Goal: Use online tool/utility: Utilize a website feature to perform a specific function

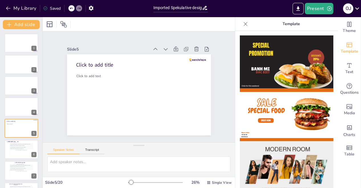
scroll to position [567, 0]
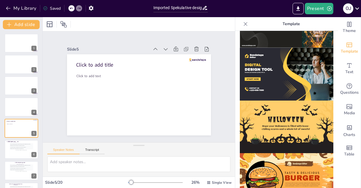
click at [267, 55] on img at bounding box center [287, 74] width 94 height 53
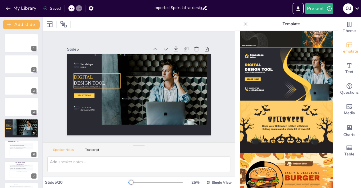
click at [86, 80] on span "DESIGN TOOL" at bounding box center [89, 82] width 31 height 5
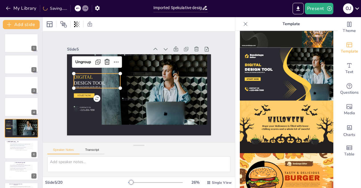
click at [101, 81] on p "DESIGN TOOL" at bounding box center [93, 82] width 39 height 7
click at [96, 82] on span "DESIGN TOOL" at bounding box center [89, 82] width 31 height 5
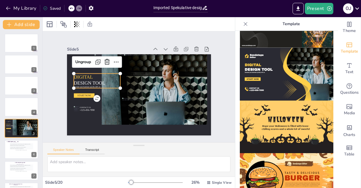
click at [96, 82] on span "DESIGN TOOL" at bounding box center [89, 82] width 31 height 5
click at [99, 82] on span "DESIGN TOOL" at bounding box center [89, 82] width 31 height 5
click at [100, 80] on span "DESIGN TOOL" at bounding box center [89, 82] width 31 height 5
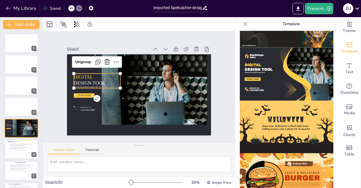
click at [100, 80] on span "DESIGN TOOL" at bounding box center [89, 82] width 31 height 5
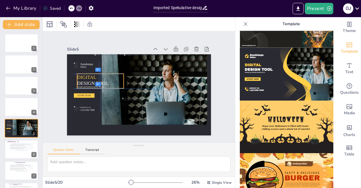
click at [102, 80] on span "DESIGN TOOL" at bounding box center [92, 82] width 31 height 5
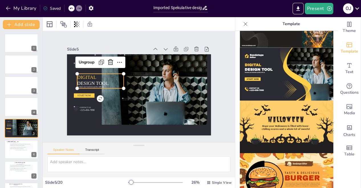
click at [102, 80] on span "DESIGN TOOL" at bounding box center [92, 82] width 31 height 5
click at [97, 83] on span "DESIGN TOOL" at bounding box center [92, 82] width 31 height 5
click at [96, 76] on p "DIGITAL" at bounding box center [89, 77] width 24 height 7
click at [117, 62] on icon at bounding box center [119, 62] width 5 height 1
click at [98, 61] on icon at bounding box center [101, 62] width 7 height 7
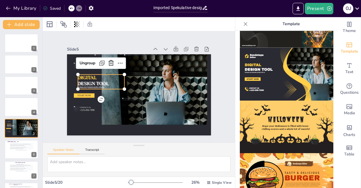
click at [94, 77] on p "DIGITAL" at bounding box center [90, 77] width 24 height 7
click at [99, 62] on icon at bounding box center [102, 63] width 7 height 7
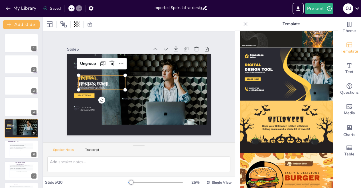
click at [95, 81] on p "DESIGN TOOL" at bounding box center [97, 84] width 39 height 7
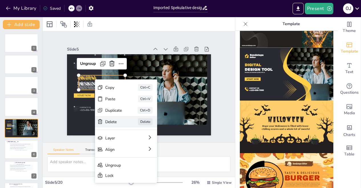
click at [118, 123] on div "Delete" at bounding box center [113, 121] width 17 height 5
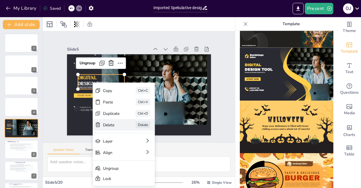
click at [112, 125] on div "Delete" at bounding box center [111, 124] width 17 height 5
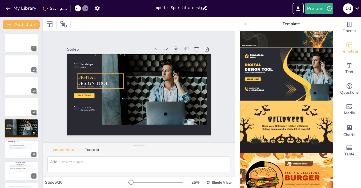
click at [86, 80] on span "DESIGN TOOL" at bounding box center [92, 82] width 31 height 5
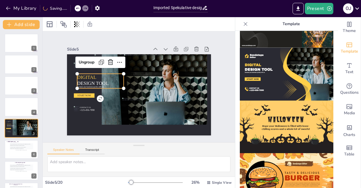
click at [86, 80] on span "DESIGN TOOL" at bounding box center [92, 82] width 31 height 5
click at [95, 86] on span "Increase your business quickly with us" at bounding box center [90, 87] width 27 height 2
click at [86, 80] on span "DESIGN TOOL" at bounding box center [92, 82] width 31 height 5
click at [102, 82] on span "DESIGN TOOL" at bounding box center [92, 82] width 31 height 5
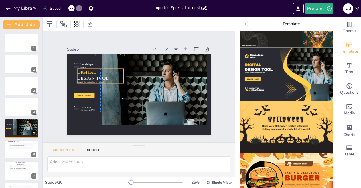
drag, startPoint x: 102, startPoint y: 82, endPoint x: 101, endPoint y: 78, distance: 4.8
click at [101, 78] on span "DESIGN TOOL" at bounding box center [92, 77] width 31 height 5
drag, startPoint x: 72, startPoint y: 82, endPoint x: 92, endPoint y: 83, distance: 20.6
click at [92, 83] on div "Sendsteps Editor DIGITAL DESIGN TOOL Increase your business quickly with us STA…" at bounding box center [139, 94] width 144 height 81
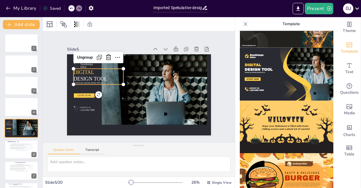
click at [100, 81] on p "Increase your business quickly with us" at bounding box center [98, 82] width 50 height 3
click at [96, 82] on span "Increase your business quickly with us" at bounding box center [87, 83] width 29 height 3
click at [101, 77] on span "DESIGN TOOL" at bounding box center [90, 79] width 34 height 6
click at [82, 55] on div "Ungroup" at bounding box center [85, 57] width 20 height 9
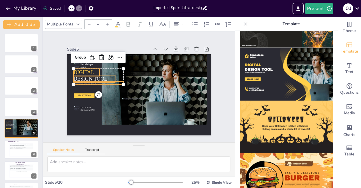
click at [102, 76] on span "DESIGN TOOL" at bounding box center [90, 79] width 34 height 6
type input "69.1"
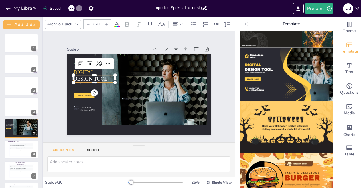
click at [103, 76] on span "DESIGN TOOL" at bounding box center [90, 79] width 34 height 6
click at [100, 78] on span "DESIGN TOOL" at bounding box center [90, 79] width 34 height 6
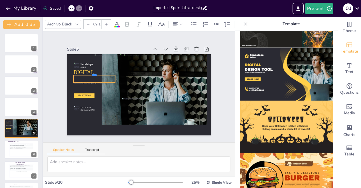
click at [92, 72] on div at bounding box center [94, 72] width 42 height 5
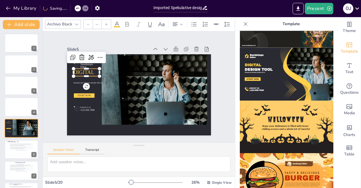
type input "69.1"
click at [89, 70] on span "DIGITAL" at bounding box center [83, 72] width 21 height 6
click at [88, 70] on span "DIGITAL" at bounding box center [83, 72] width 21 height 6
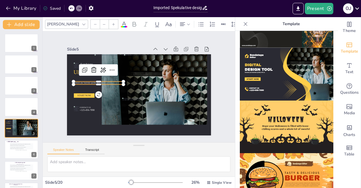
type input "25.9"
click at [77, 82] on span "Increase your business quickly with us" at bounding box center [87, 83] width 29 height 3
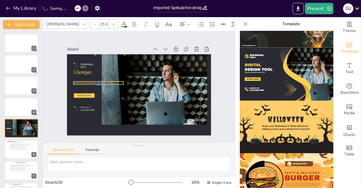
click at [93, 84] on div at bounding box center [98, 86] width 50 height 5
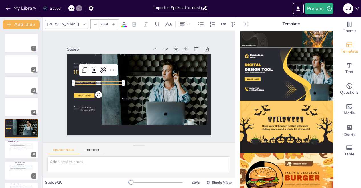
click at [98, 81] on p "Increase your business quickly with us" at bounding box center [98, 82] width 50 height 3
click at [99, 81] on p "Increase your business quickly with us" at bounding box center [98, 82] width 50 height 3
drag, startPoint x: 94, startPoint y: 79, endPoint x: 92, endPoint y: 71, distance: 8.2
click at [92, 71] on div "Sendsteps Editor Ulemper START NOW CONTACT US [PHONE_NUMBER] Increase your busi…" at bounding box center [139, 94] width 144 height 81
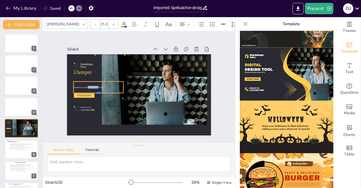
drag, startPoint x: 95, startPoint y: 82, endPoint x: 95, endPoint y: 91, distance: 8.6
click at [95, 93] on div at bounding box center [98, 95] width 50 height 5
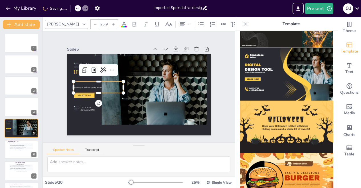
click at [100, 86] on p "Increase your business quickly with us" at bounding box center [98, 87] width 50 height 3
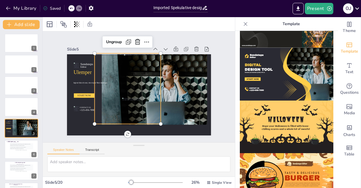
click at [98, 101] on div at bounding box center [127, 88] width 66 height 69
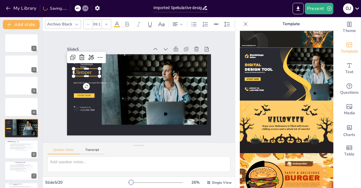
click at [85, 70] on span "Ulemper" at bounding box center [82, 72] width 18 height 6
click at [86, 70] on span "Ulemper" at bounding box center [82, 72] width 18 height 6
click at [87, 70] on span "Ulemper" at bounding box center [82, 72] width 18 height 6
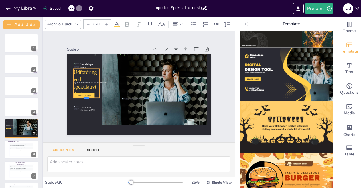
drag, startPoint x: 81, startPoint y: 97, endPoint x: 84, endPoint y: 80, distance: 16.8
click at [84, 80] on div "Sendsteps Editor [PERSON_NAME] ikke et svar, men rejser flere løsninger START N…" at bounding box center [139, 94] width 144 height 81
drag, startPoint x: 95, startPoint y: 81, endPoint x: 122, endPoint y: 70, distance: 29.2
click at [126, 70] on div at bounding box center [128, 83] width 5 height 29
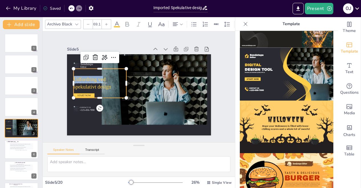
drag, startPoint x: 70, startPoint y: 81, endPoint x: 97, endPoint y: 78, distance: 28.1
click at [97, 78] on p "Udfordring ved spekulativt design" at bounding box center [99, 83] width 53 height 15
click at [103, 88] on p "Udfordring ved spekulativt design" at bounding box center [99, 83] width 53 height 15
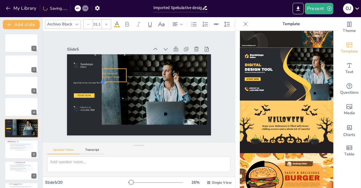
drag, startPoint x: 68, startPoint y: 95, endPoint x: 97, endPoint y: 62, distance: 44.5
click at [97, 62] on div "Sendsteps Editor [PERSON_NAME] ikke et svar, men rejser flere løsninger START N…" at bounding box center [139, 94] width 144 height 81
click at [98, 73] on div at bounding box center [100, 75] width 5 height 13
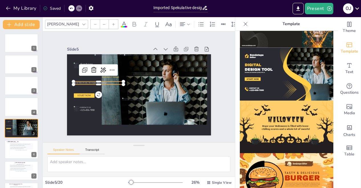
type input "25.9"
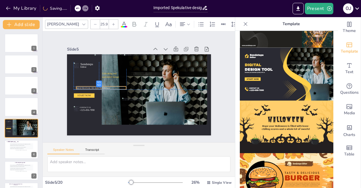
drag, startPoint x: 77, startPoint y: 80, endPoint x: 78, endPoint y: 85, distance: 5.2
click at [78, 86] on span "Ingiver ikke et svar, men rejser flere løsninger" at bounding box center [93, 87] width 34 height 3
click at [97, 89] on div at bounding box center [101, 91] width 50 height 5
drag, startPoint x: 97, startPoint y: 88, endPoint x: 97, endPoint y: 90, distance: 2.9
click at [97, 92] on div at bounding box center [101, 94] width 50 height 5
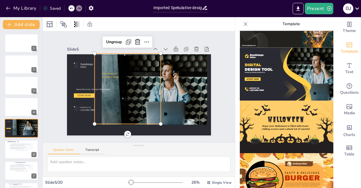
click at [124, 54] on div at bounding box center [142, 88] width 37 height 69
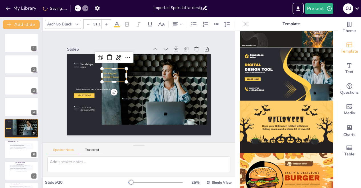
click at [113, 72] on p "Udfordring ved spekulativt design" at bounding box center [114, 75] width 25 height 7
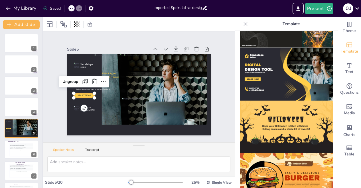
click at [85, 94] on span "START NOW" at bounding box center [84, 95] width 14 height 3
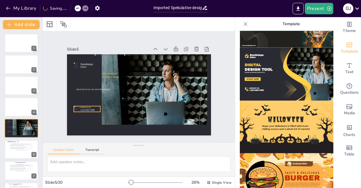
click at [82, 108] on span "+123-456-7890" at bounding box center [87, 109] width 15 height 3
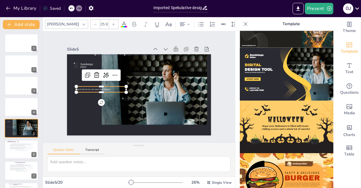
click at [86, 88] on span "Ingiver ikke et svar, men rejser flere løsninger" at bounding box center [93, 89] width 34 height 3
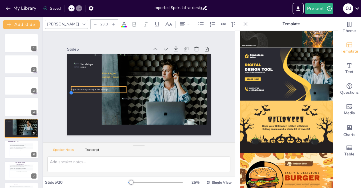
type input "28.5"
drag, startPoint x: 72, startPoint y: 88, endPoint x: 67, endPoint y: 87, distance: 5.1
click at [67, 87] on div "Sendsteps Editor Udfordring ved spekulativt design Ingiver ikke et svar, men re…" at bounding box center [139, 94] width 144 height 81
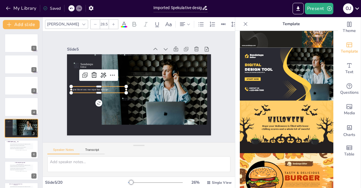
click at [104, 88] on p "Ingiver ikke et svar, men rejser flere løsninger" at bounding box center [98, 89] width 55 height 3
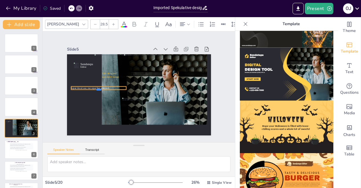
click at [105, 89] on div at bounding box center [98, 91] width 55 height 5
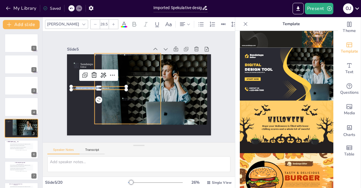
drag, startPoint x: 94, startPoint y: 86, endPoint x: 94, endPoint y: 94, distance: 7.4
click at [94, 94] on div "Sendsteps Editor Udfordring ved spekulativt design Ingiver ikke et svar, men re…" at bounding box center [139, 94] width 144 height 81
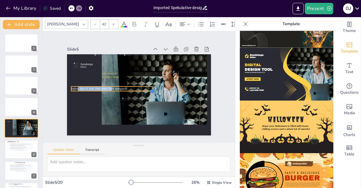
drag, startPoint x: 121, startPoint y: 88, endPoint x: 84, endPoint y: 89, distance: 37.7
click at [84, 89] on div "Sendsteps Editor Udfordring ved spekulativt design Ingiver ikke et svar, men re…" at bounding box center [139, 94] width 144 height 81
type input "42"
drag, startPoint x: 148, startPoint y: 86, endPoint x: 114, endPoint y: 86, distance: 33.6
click at [114, 86] on div "Sendsteps Editor Udfordring ved spekulativt design Ingiver ikke et svar, men re…" at bounding box center [139, 94] width 144 height 81
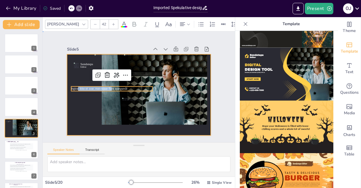
click at [77, 106] on div at bounding box center [139, 94] width 144 height 81
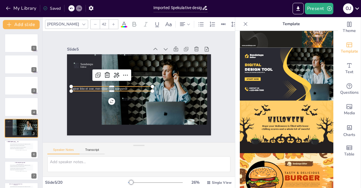
click at [71, 87] on span "Ingiver ikke et svar, men rejser flere spørgsmål" at bounding box center [99, 88] width 56 height 4
drag, startPoint x: 69, startPoint y: 87, endPoint x: 72, endPoint y: 87, distance: 3.4
click at [72, 87] on span "Ingiver ikke et svar, men rejser flere spørgsmål" at bounding box center [99, 88] width 56 height 4
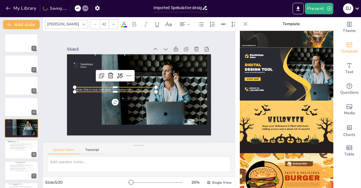
click at [74, 87] on span "Ingiver ikke et svar, men rejser flere spørgsmål" at bounding box center [102, 89] width 56 height 4
click at [130, 87] on p "Ingiver ikke et svar, men rejser flere spørgsmål" at bounding box center [114, 89] width 81 height 4
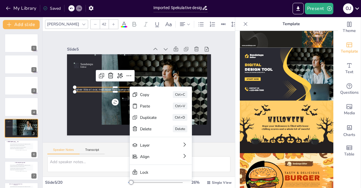
click at [130, 87] on p "Ingiver ikke et svar, men rejser flere spørgsmål" at bounding box center [114, 89] width 81 height 4
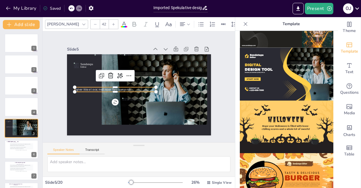
click at [126, 87] on span "Ingiver ikke et svar, men rejser flere spørgsmål" at bounding box center [102, 89] width 56 height 4
drag, startPoint x: 126, startPoint y: 86, endPoint x: 134, endPoint y: 84, distance: 8.9
click at [134, 54] on div "Sendsteps Editor Udfordring ved spekulativt design Ingiver ikke et svar, men re…" at bounding box center [139, 54] width 144 height 0
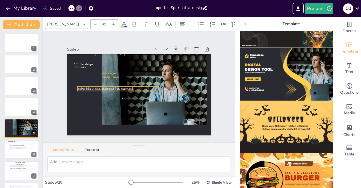
click at [77, 86] on span "Ingiver ikke et svar, men rejser flere spørgsmål" at bounding box center [105, 88] width 56 height 4
click at [81, 87] on span "Ingiver ikke et svar, men rejser flere spørgsmål" at bounding box center [105, 88] width 56 height 4
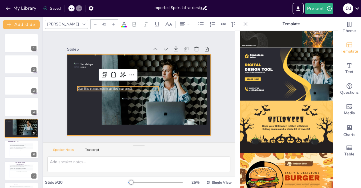
click at [87, 102] on div at bounding box center [139, 94] width 144 height 81
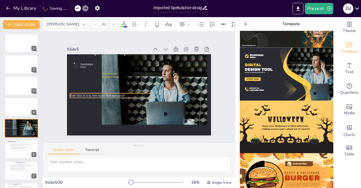
drag, startPoint x: 100, startPoint y: 85, endPoint x: 93, endPoint y: 91, distance: 9.5
click at [93, 54] on div "Sendsteps Editor Udfordring ved spekulativt design Giver ikke et svar, men rejs…" at bounding box center [139, 54] width 144 height 0
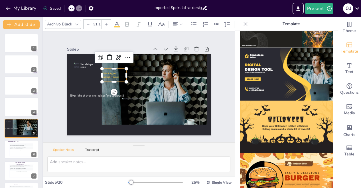
click at [104, 72] on span "Udfordring ved spekulativt design" at bounding box center [110, 75] width 17 height 6
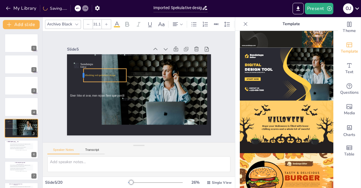
drag, startPoint x: 97, startPoint y: 72, endPoint x: 78, endPoint y: 73, distance: 18.6
click at [79, 73] on div at bounding box center [81, 75] width 5 height 13
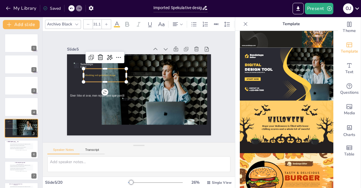
click at [111, 74] on p "Udfordring ved spekulativt design" at bounding box center [104, 75] width 43 height 3
drag, startPoint x: 111, startPoint y: 72, endPoint x: 80, endPoint y: 73, distance: 30.8
click at [83, 74] on p "Udfordring ved spekulativt design" at bounding box center [104, 75] width 43 height 3
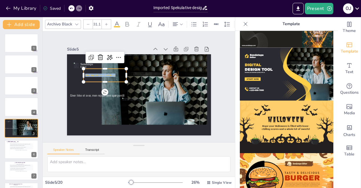
click at [106, 23] on icon at bounding box center [106, 24] width 3 height 3
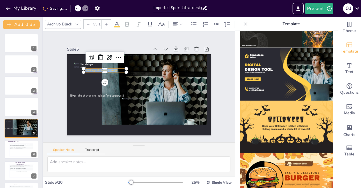
click at [106, 23] on icon at bounding box center [106, 24] width 3 height 3
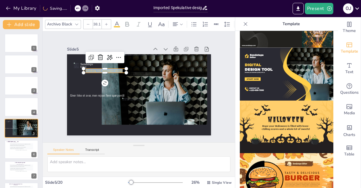
click at [106, 23] on icon at bounding box center [106, 24] width 3 height 3
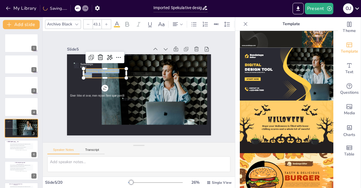
click at [106, 23] on icon at bounding box center [106, 24] width 3 height 3
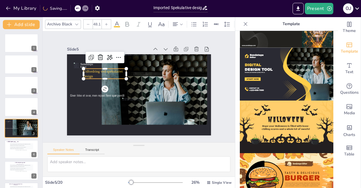
click at [106, 23] on icon at bounding box center [106, 24] width 3 height 3
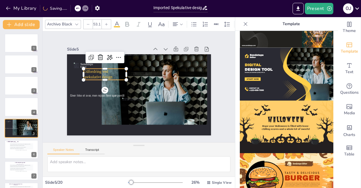
click at [106, 23] on icon at bounding box center [106, 24] width 3 height 3
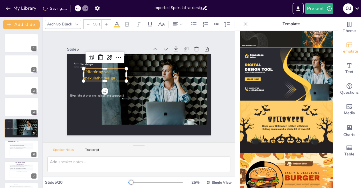
click at [106, 23] on icon at bounding box center [106, 24] width 3 height 3
type input "62.1"
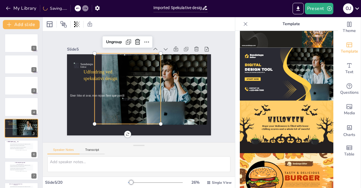
click at [107, 111] on div at bounding box center [127, 88] width 66 height 69
click at [222, 82] on div "Slide 1 Slide 2 Slide 3 Slide 4 Slide 5 Sendsteps Editor Udfordring ved spekula…" at bounding box center [139, 86] width 176 height 97
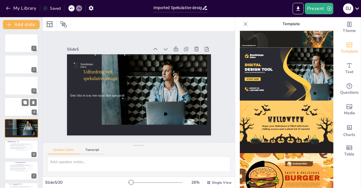
click at [17, 112] on div at bounding box center [21, 106] width 34 height 19
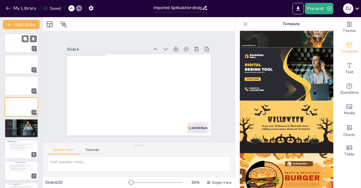
click at [17, 50] on div at bounding box center [21, 42] width 34 height 19
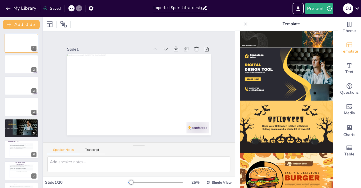
click at [244, 24] on icon at bounding box center [246, 24] width 4 height 4
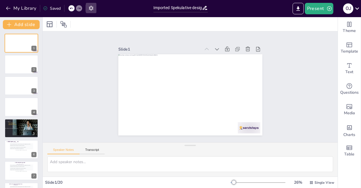
click at [91, 8] on icon "button" at bounding box center [91, 8] width 6 height 6
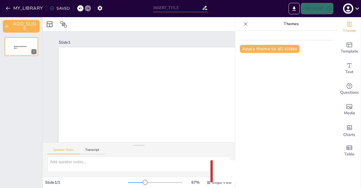
type input "Imported Spekulative design, [PERSON_NAME].pptx"
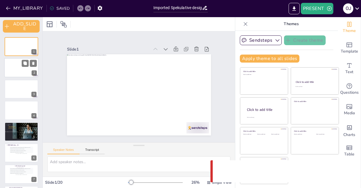
click at [21, 74] on div at bounding box center [21, 67] width 34 height 19
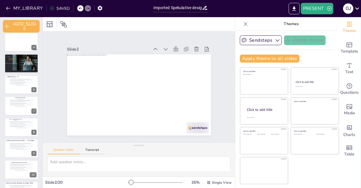
scroll to position [68, 0]
click at [17, 70] on div at bounding box center [21, 62] width 34 height 19
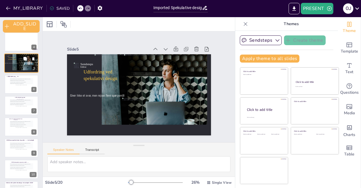
scroll to position [21, 0]
